Goal: Transaction & Acquisition: Purchase product/service

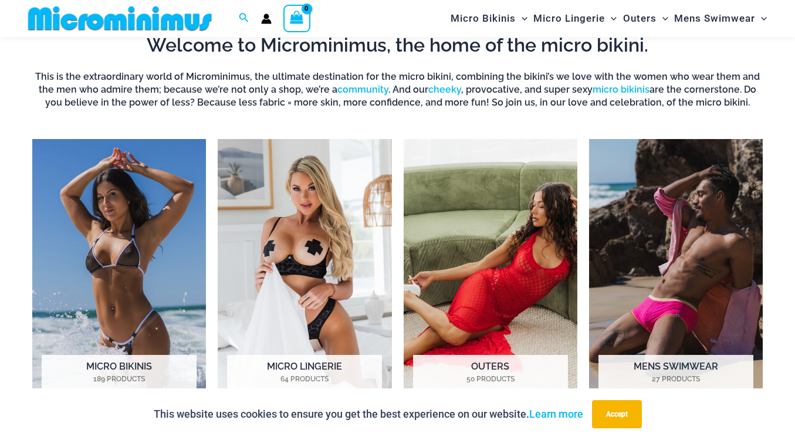
scroll to position [759, 0]
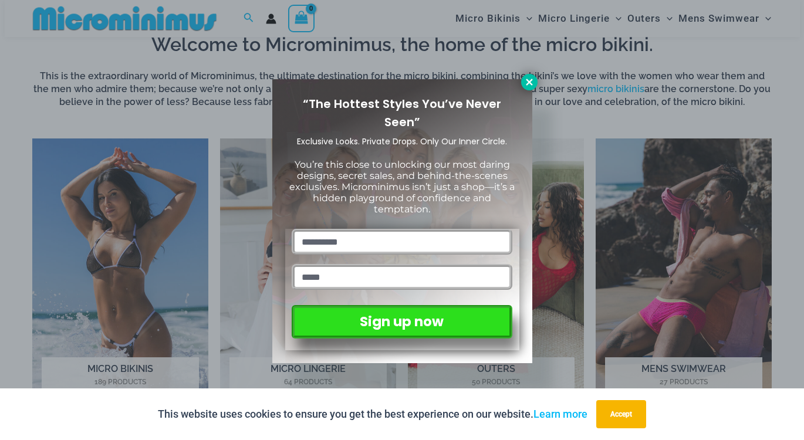
click at [533, 82] on icon at bounding box center [529, 82] width 11 height 11
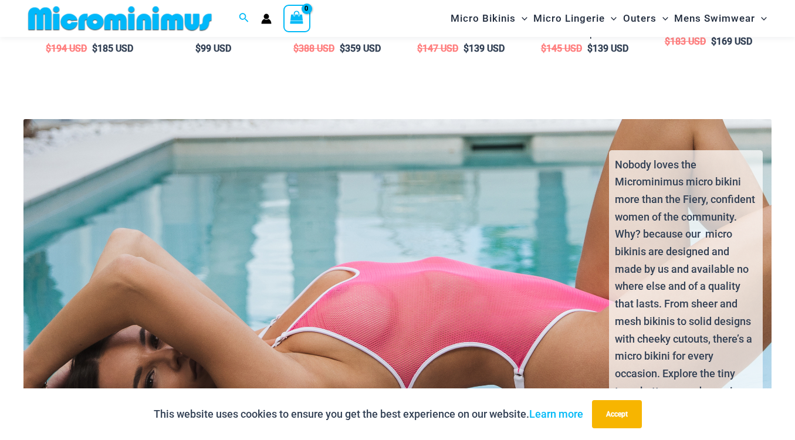
scroll to position [2166, 0]
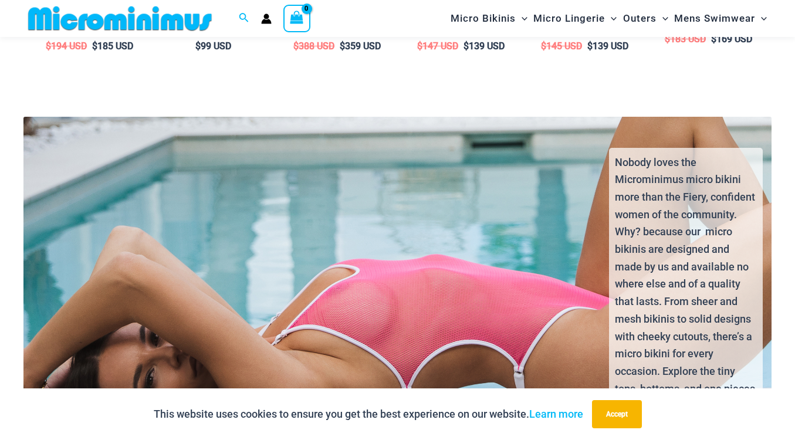
click at [407, 300] on div "Nobody loves the Microminimus micro bikini more than the Fiery, confident women…" at bounding box center [397, 311] width 769 height 349
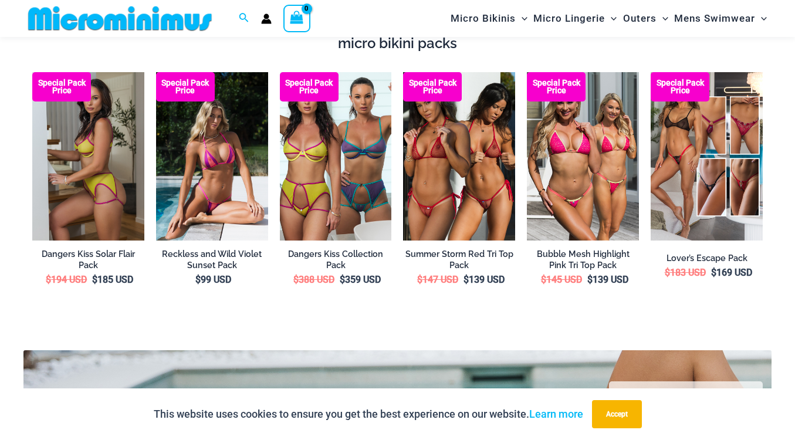
scroll to position [1932, 0]
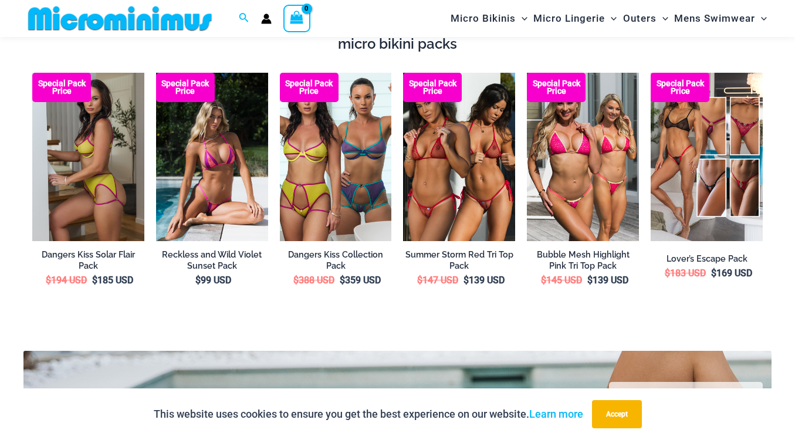
click at [89, 141] on img at bounding box center [88, 157] width 112 height 168
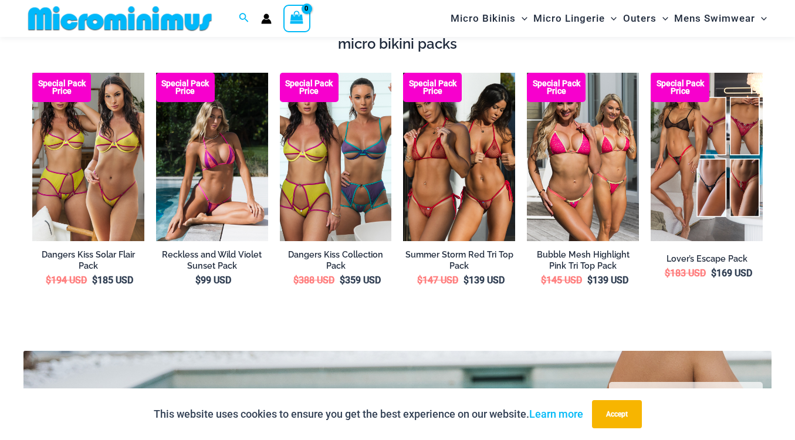
scroll to position [1933, 0]
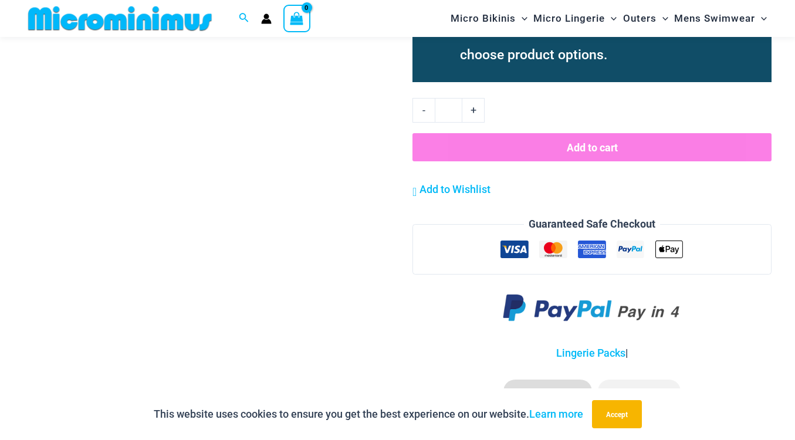
scroll to position [1458, 0]
